Goal: Information Seeking & Learning: Learn about a topic

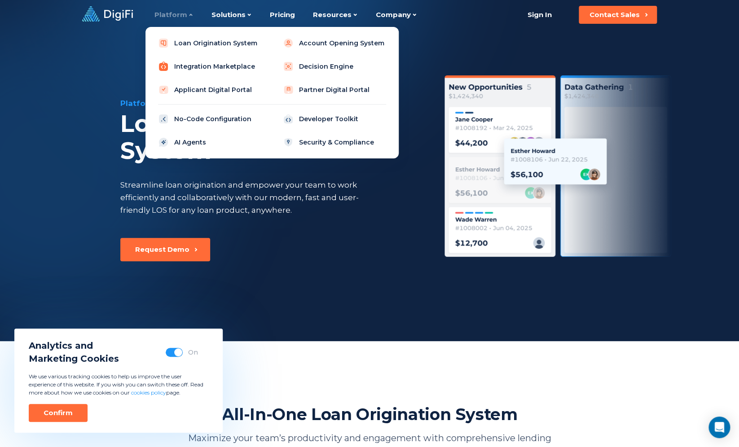
click at [221, 60] on link "Integration Marketplace" at bounding box center [210, 66] width 114 height 18
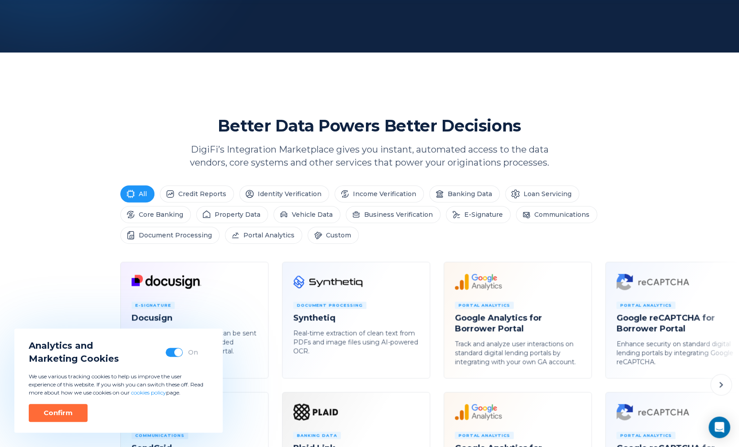
scroll to position [300, 0]
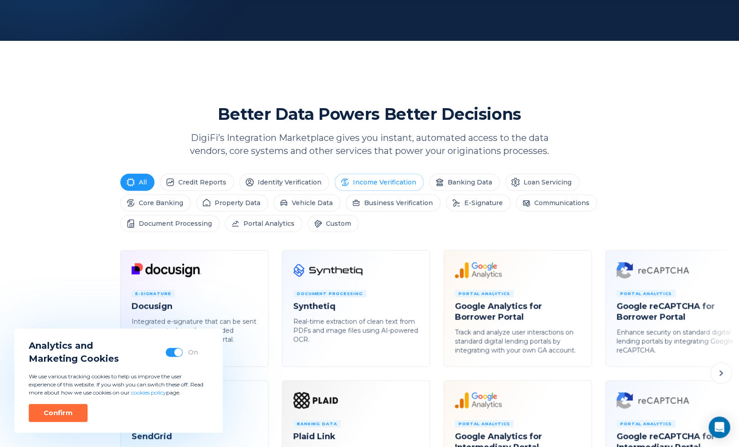
click at [388, 184] on li "Income Verification" at bounding box center [378, 182] width 89 height 17
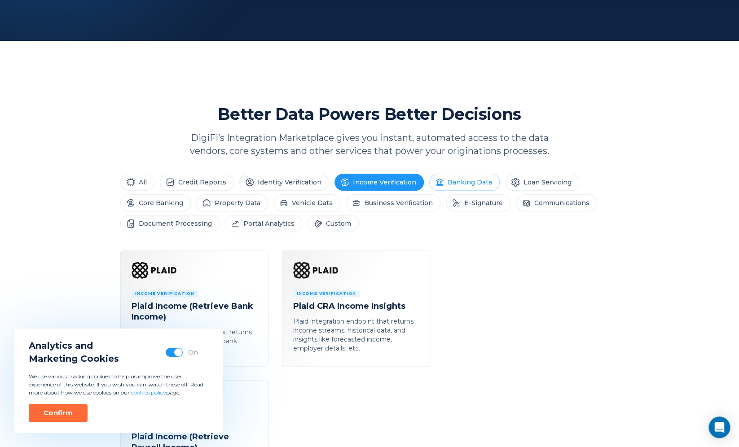
click at [447, 181] on li "Banking Data" at bounding box center [464, 182] width 70 height 17
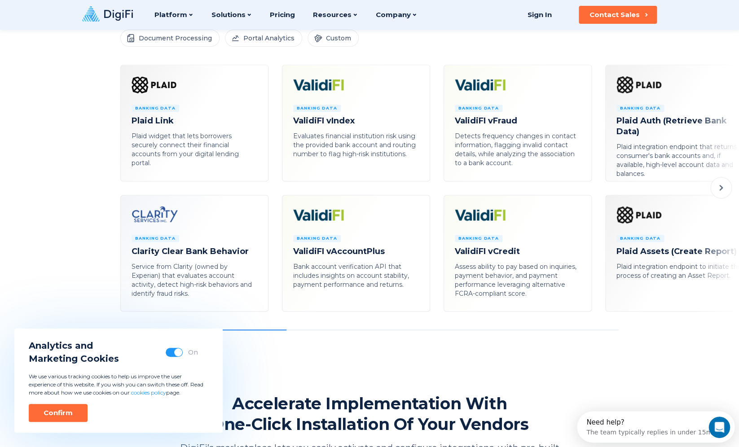
scroll to position [321, 0]
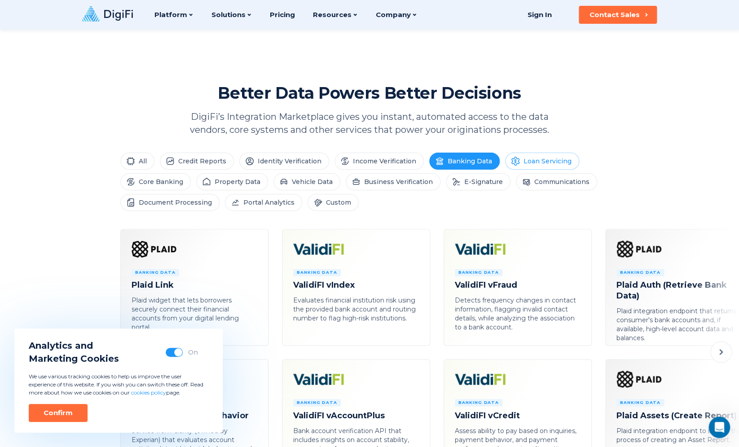
click at [546, 159] on li "Loan Servicing" at bounding box center [542, 161] width 74 height 17
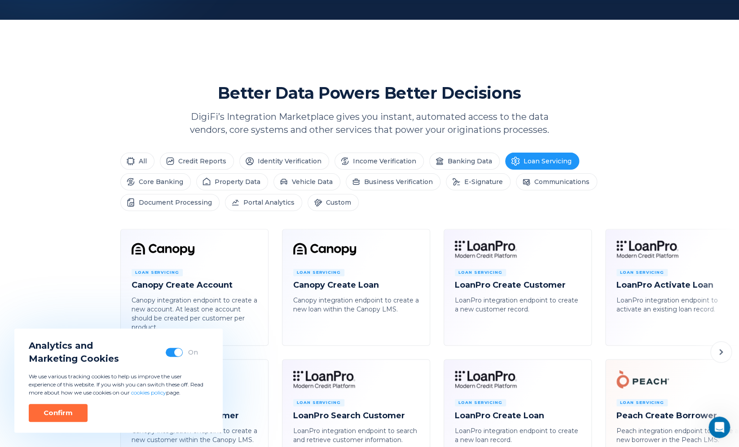
scroll to position [426, 0]
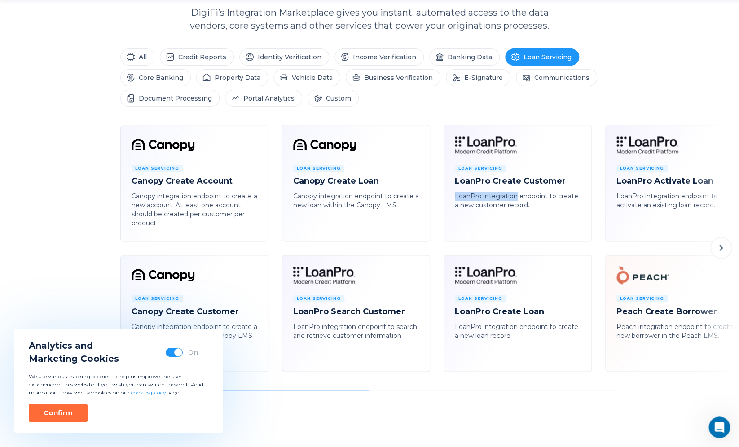
drag, startPoint x: 507, startPoint y: 189, endPoint x: 518, endPoint y: 198, distance: 14.7
click at [518, 198] on div "Loan Servicing LoanPro Create Customer LoanPro integration endpoint to create a…" at bounding box center [518, 187] width 126 height 45
click at [518, 198] on p "LoanPro integration endpoint to create a new customer record." at bounding box center [518, 201] width 126 height 18
click at [354, 316] on div "Loan Servicing LoanPro Search Customer LoanPro integration endpoint to search a…" at bounding box center [356, 317] width 126 height 45
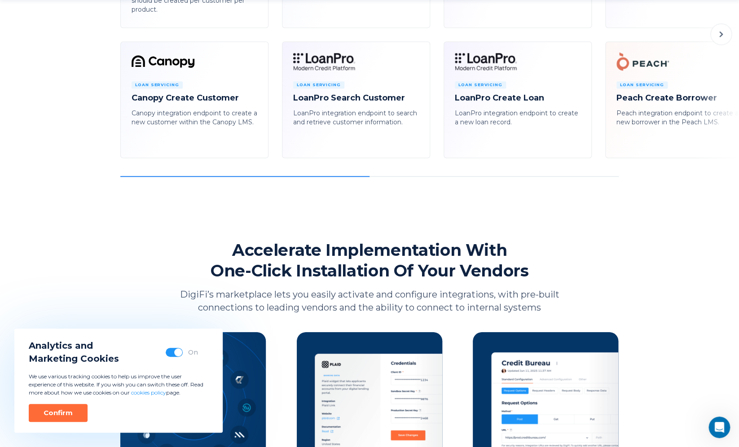
click at [325, 179] on div "Platform Integration Marketplace Seamlessly connect to third-party services usi…" at bounding box center [369, 198] width 739 height 1674
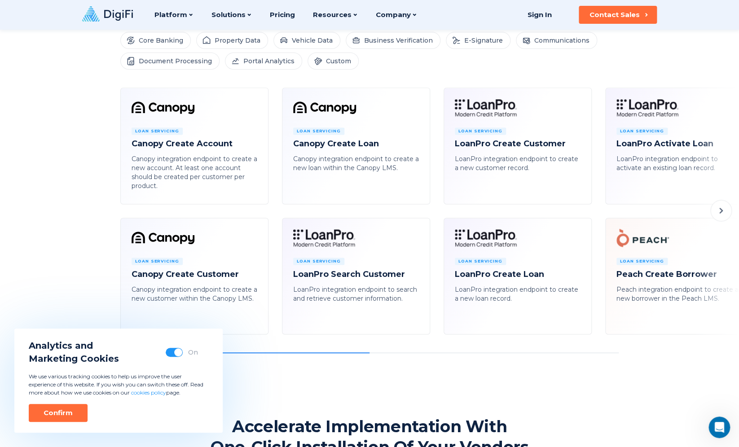
click at [724, 205] on button at bounding box center [721, 211] width 22 height 22
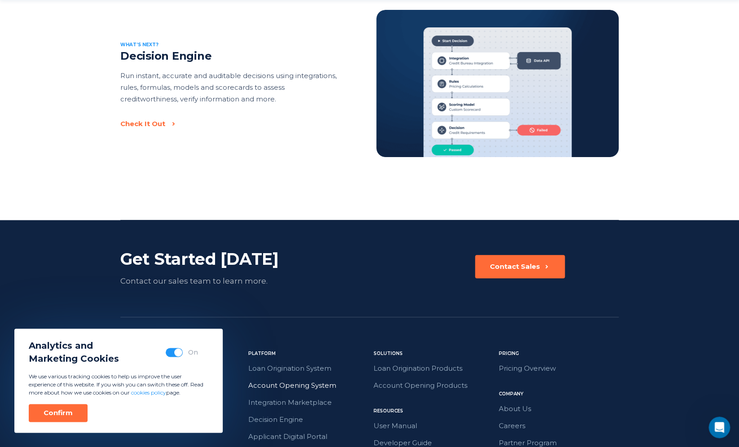
scroll to position [1349, 0]
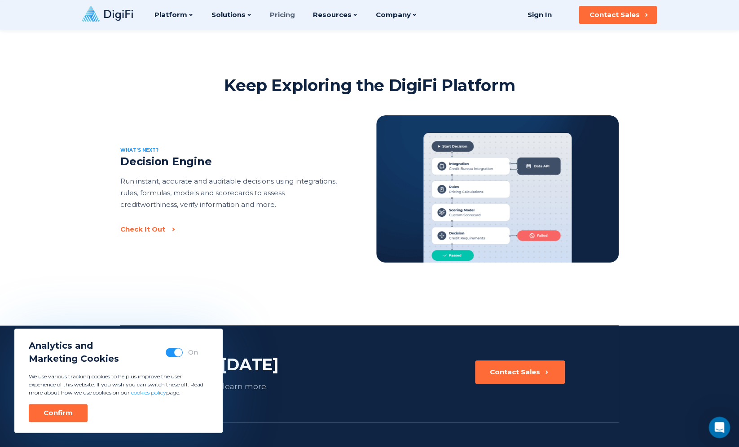
click at [281, 16] on link "Pricing" at bounding box center [282, 15] width 25 height 30
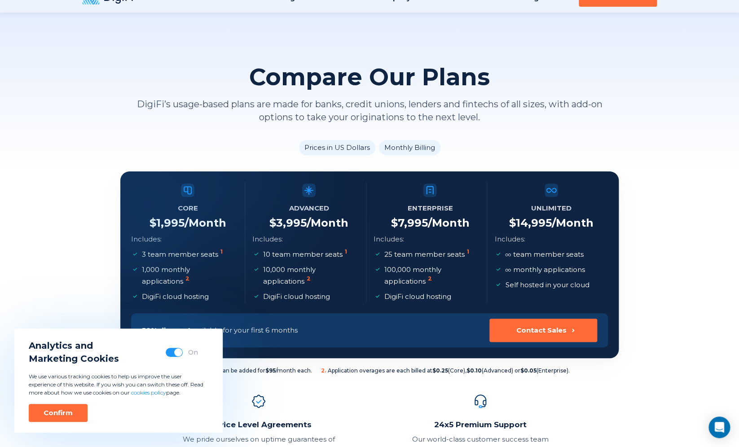
scroll to position [23, 0]
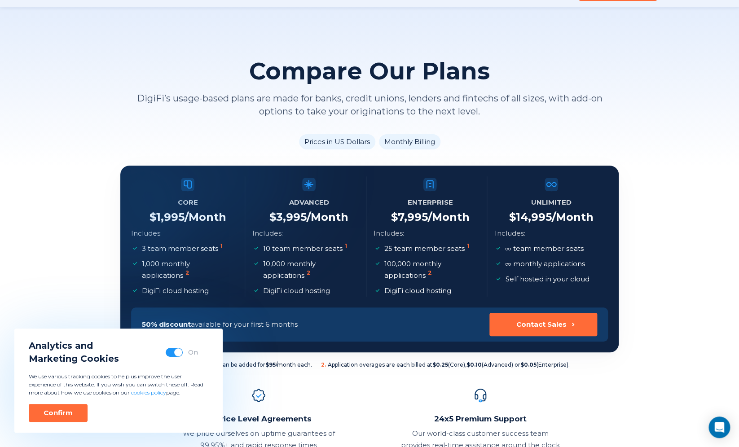
drag, startPoint x: 171, startPoint y: 252, endPoint x: 211, endPoint y: 249, distance: 40.1
click at [120, 166] on div at bounding box center [120, 166] width 0 height 0
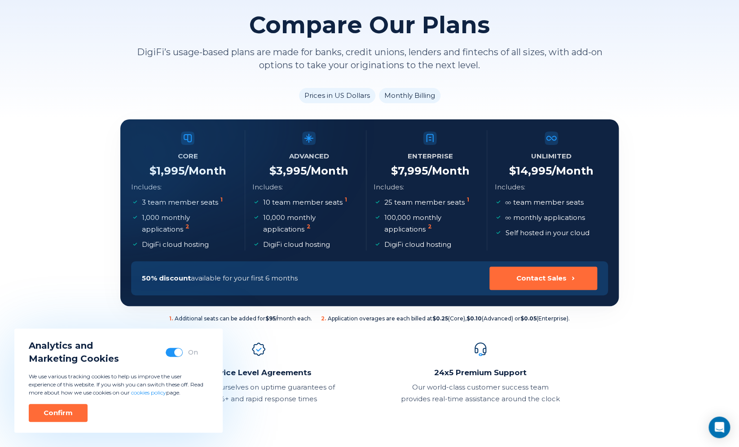
scroll to position [0, 0]
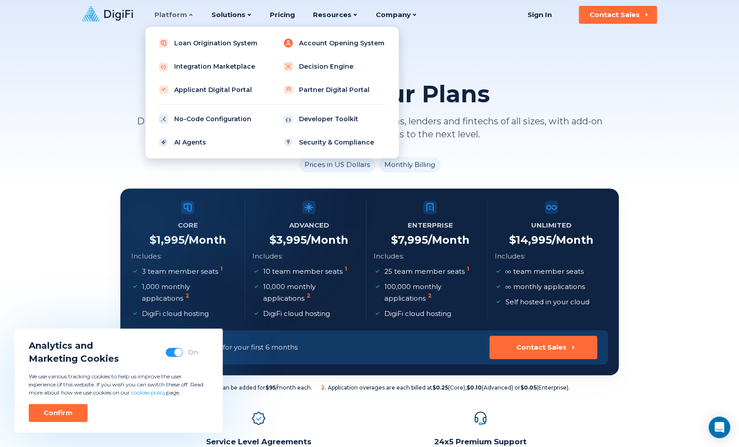
click at [313, 44] on link "Account Opening System" at bounding box center [334, 43] width 114 height 18
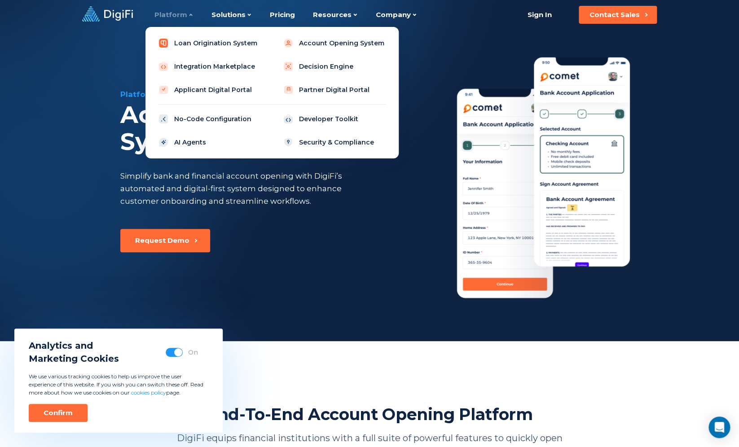
click at [171, 40] on link "Loan Origination System" at bounding box center [210, 43] width 114 height 18
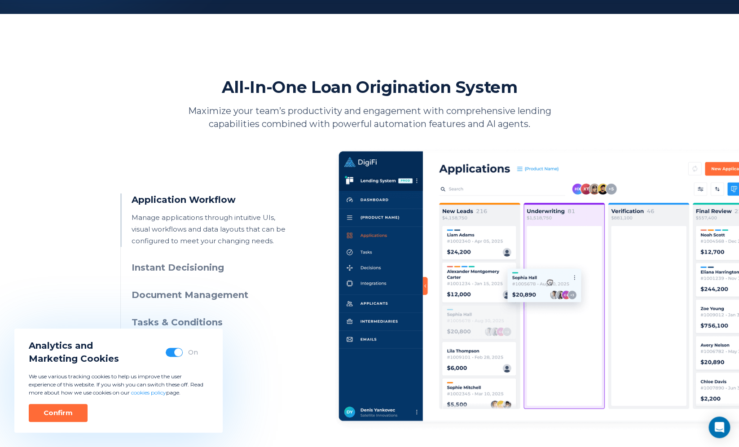
scroll to position [358, 0]
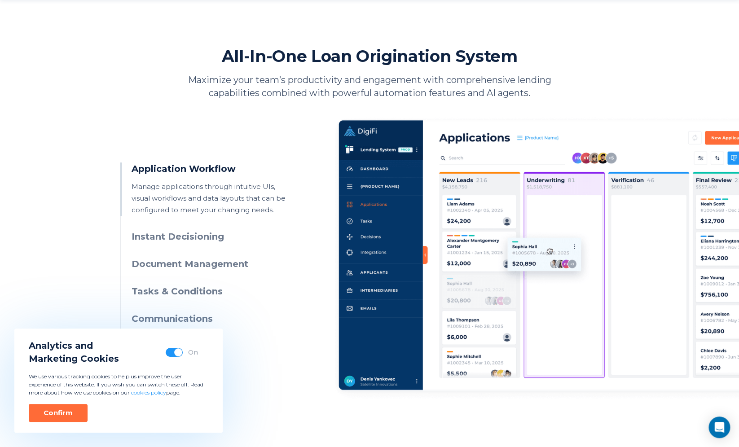
click at [207, 234] on h3 "Instant Decisioning" at bounding box center [213, 236] width 163 height 13
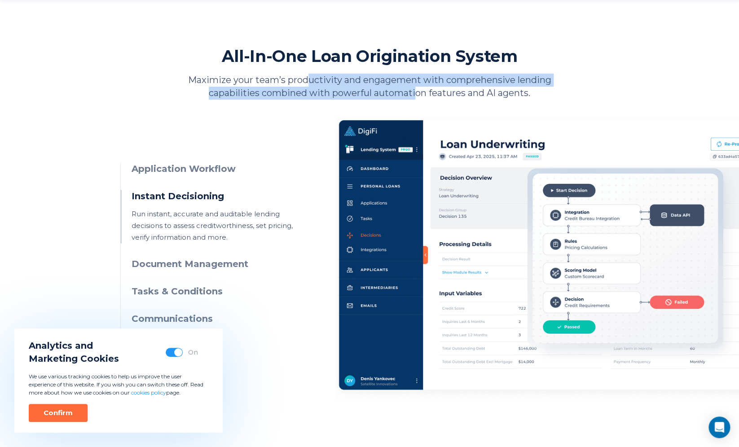
drag, startPoint x: 306, startPoint y: 81, endPoint x: 415, endPoint y: 88, distance: 108.8
click at [415, 88] on p "Maximize your team’s productivity and engagement with comprehensive lending cap…" at bounding box center [369, 87] width 391 height 26
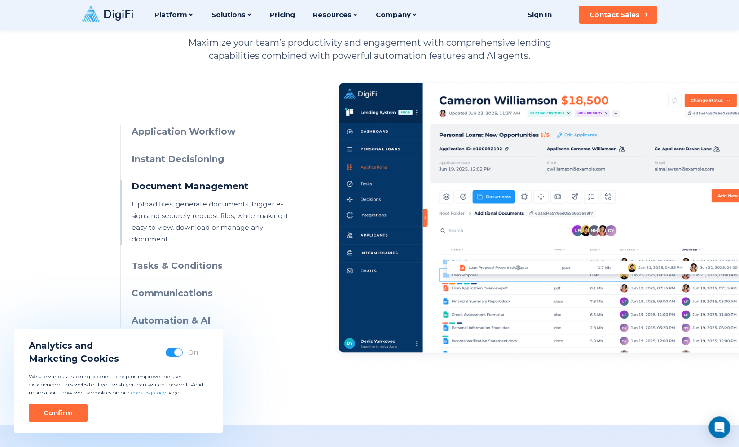
scroll to position [384, 0]
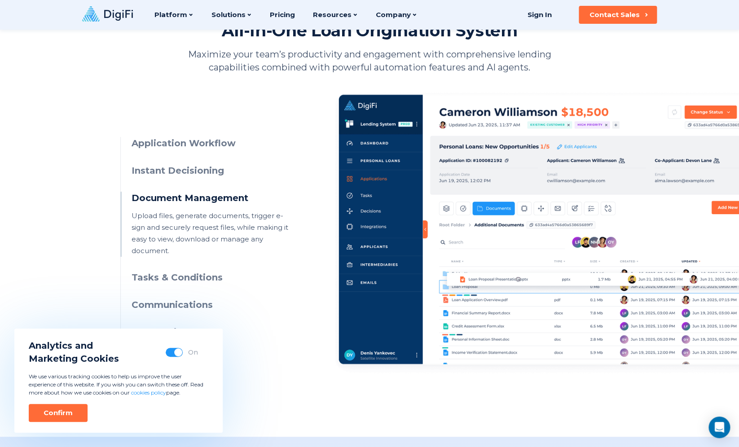
click at [214, 180] on ul "Application Workflow Manage applications through intuitive UIs, visual workflow…" at bounding box center [207, 238] width 174 height 202
click at [214, 176] on h3 "Instant Decisioning" at bounding box center [213, 170] width 163 height 13
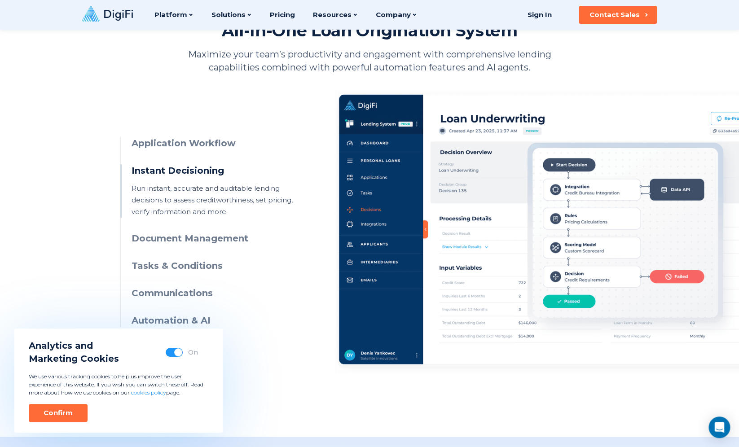
click at [184, 349] on div "On" at bounding box center [182, 352] width 32 height 9
click at [178, 352] on span "button" at bounding box center [178, 352] width 8 height 8
click at [62, 409] on button "Confirm" at bounding box center [58, 413] width 59 height 18
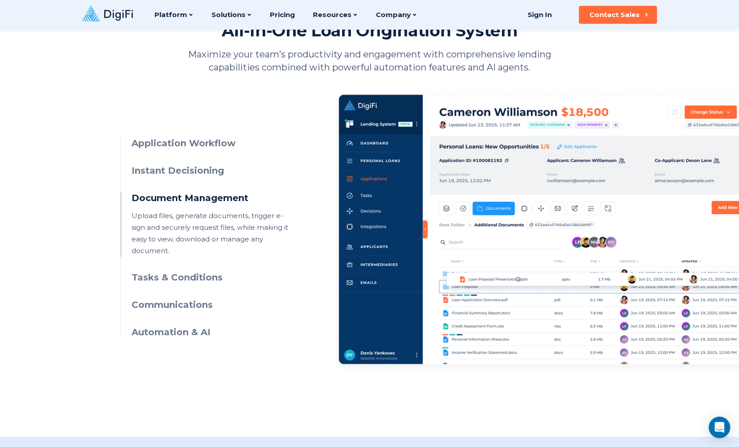
click at [193, 271] on h3 "Tasks & Conditions" at bounding box center [213, 277] width 163 height 13
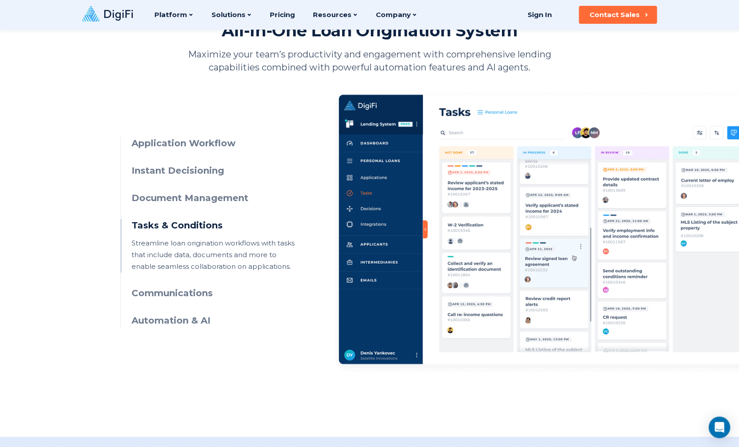
click at [200, 199] on h3 "Document Management" at bounding box center [213, 198] width 163 height 13
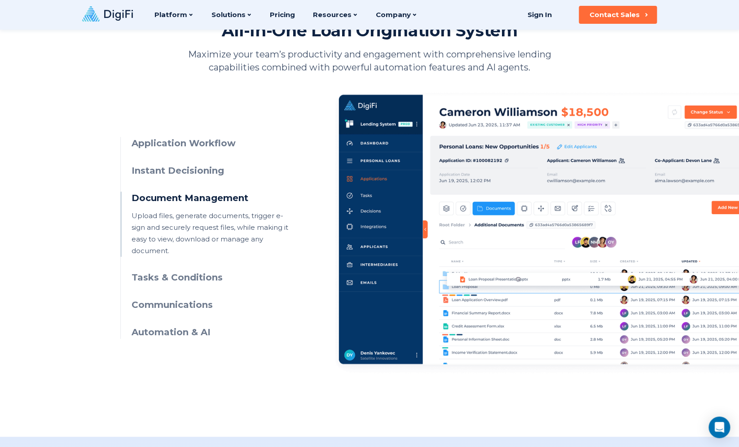
click at [191, 171] on h3 "Instant Decisioning" at bounding box center [213, 170] width 163 height 13
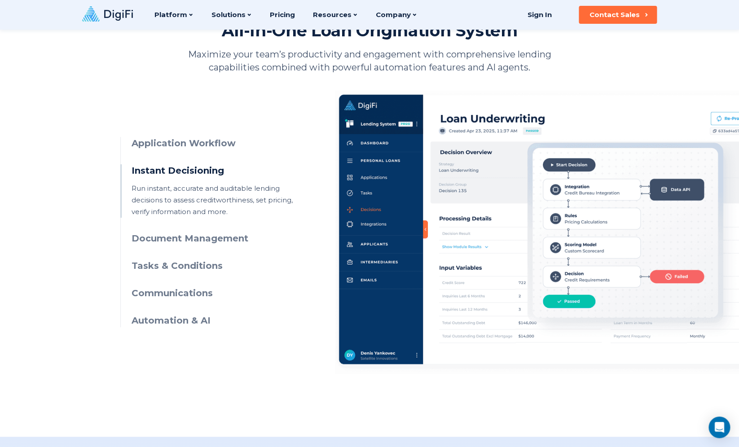
click at [205, 236] on h3 "Document Management" at bounding box center [213, 238] width 163 height 13
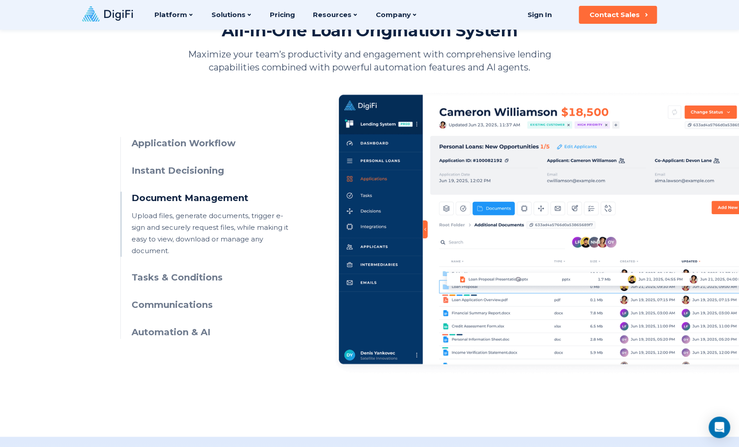
click at [189, 299] on h3 "Communications" at bounding box center [213, 305] width 163 height 13
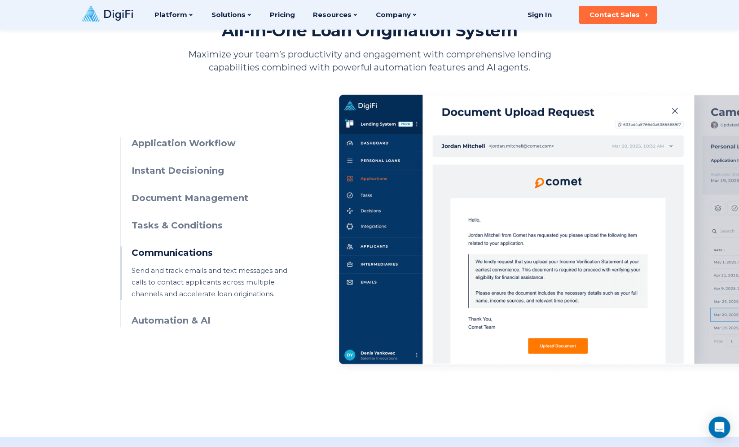
click at [156, 319] on h3 "Automation & AI" at bounding box center [213, 320] width 163 height 13
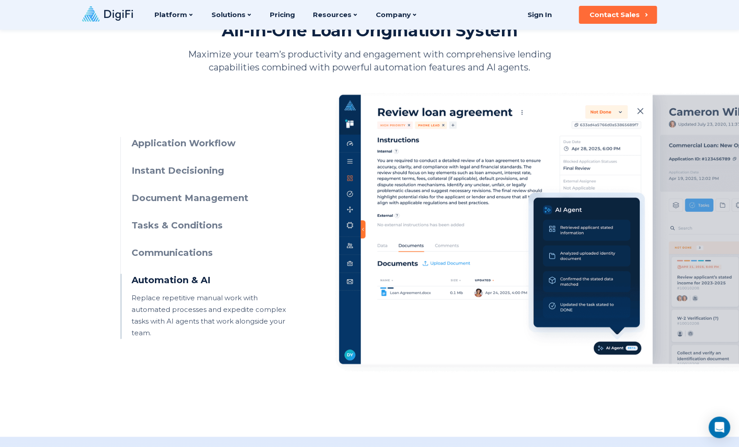
click at [194, 258] on h3 "Communications" at bounding box center [213, 252] width 163 height 13
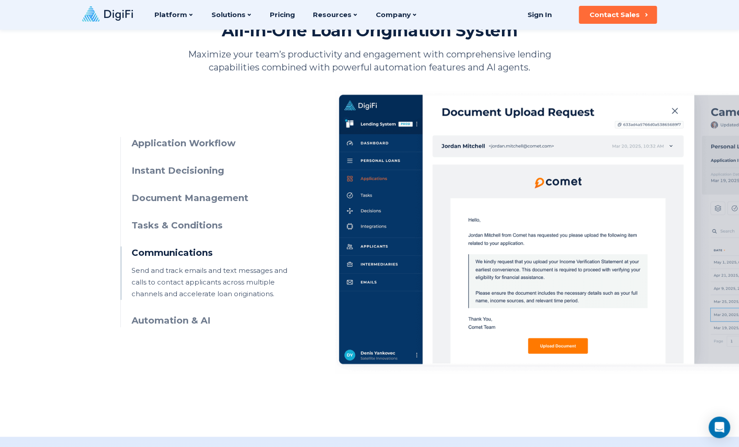
click at [188, 230] on h3 "Tasks & Conditions" at bounding box center [213, 225] width 163 height 13
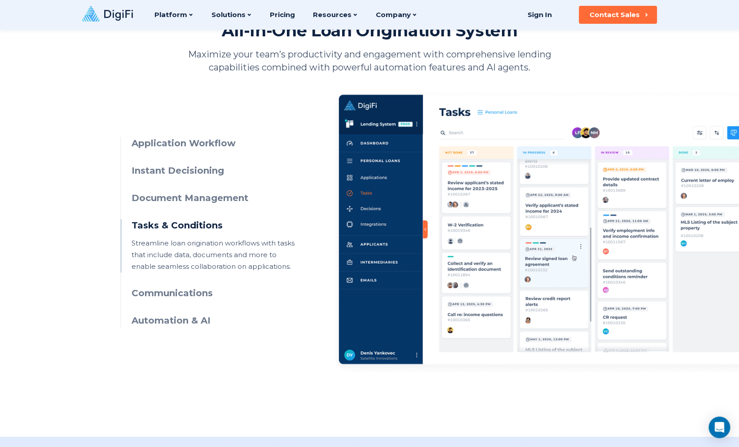
click at [189, 288] on h3 "Communications" at bounding box center [213, 293] width 163 height 13
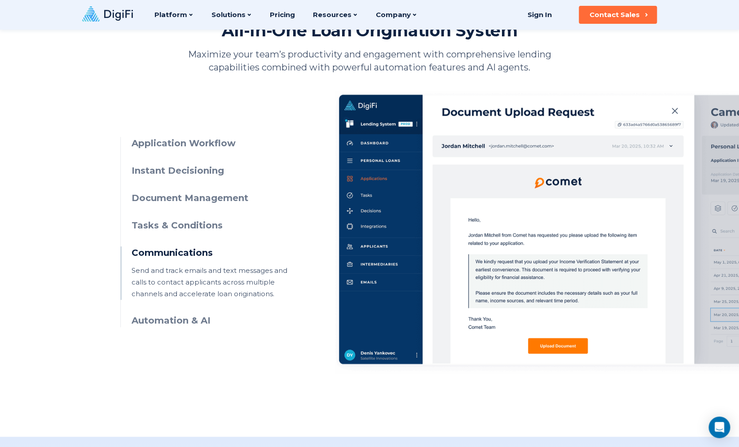
click at [196, 226] on h3 "Tasks & Conditions" at bounding box center [213, 225] width 163 height 13
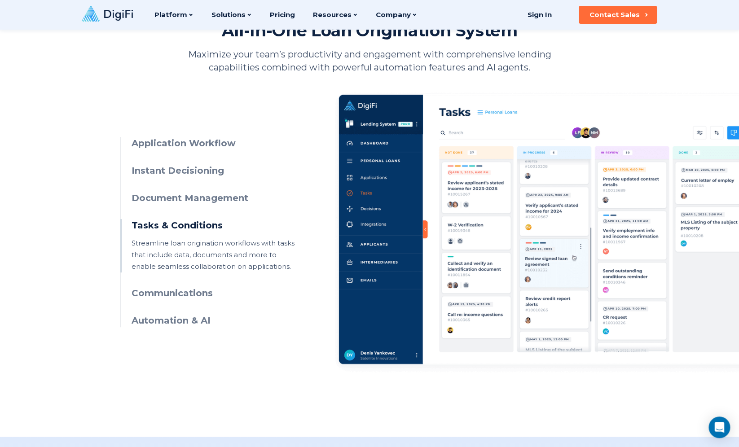
click at [199, 208] on ul "Application Workflow Manage applications through intuitive UIs, visual workflow…" at bounding box center [207, 232] width 174 height 190
click at [202, 200] on h3 "Document Management" at bounding box center [213, 198] width 163 height 13
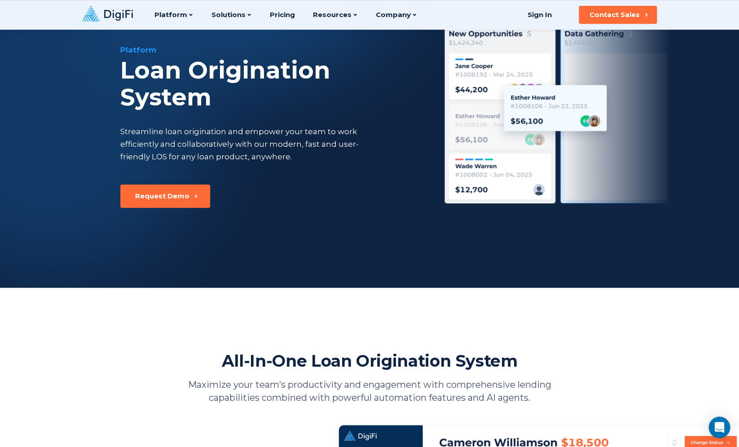
scroll to position [0, 0]
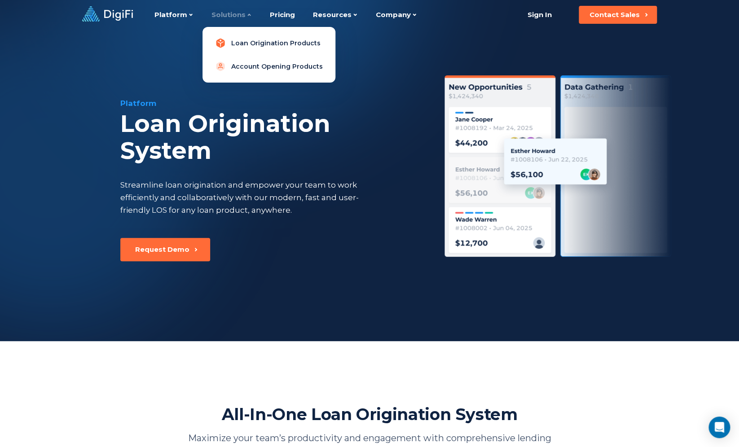
click at [251, 47] on link "Loan Origination Products" at bounding box center [269, 43] width 119 height 18
